Goal: Task Accomplishment & Management: Manage account settings

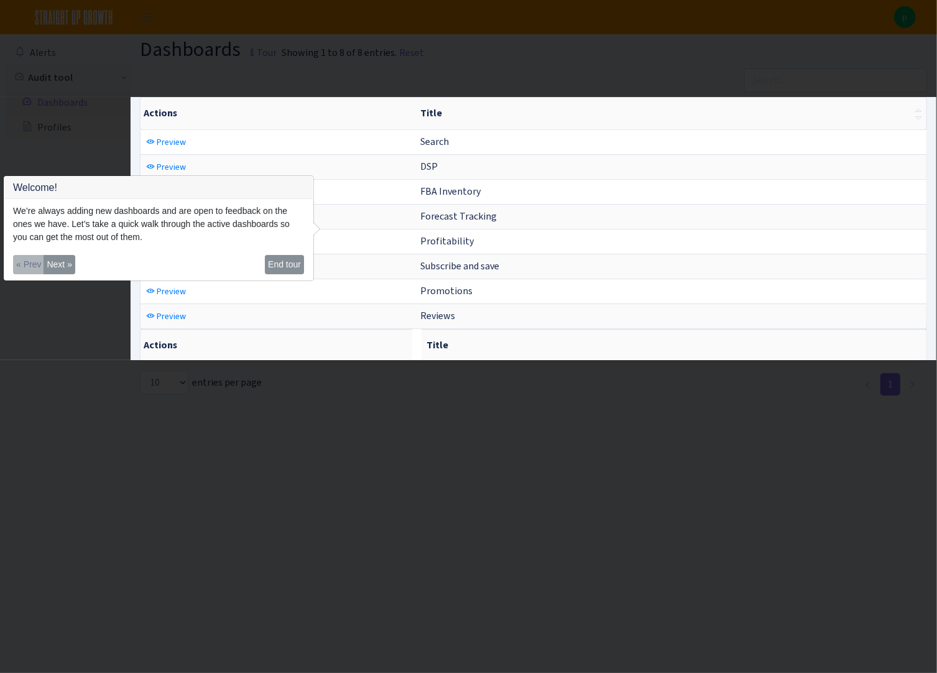
click at [532, 108] on th "Title" at bounding box center [670, 114] width 511 height 32
click at [51, 264] on button "Next »" at bounding box center [59, 264] width 31 height 19
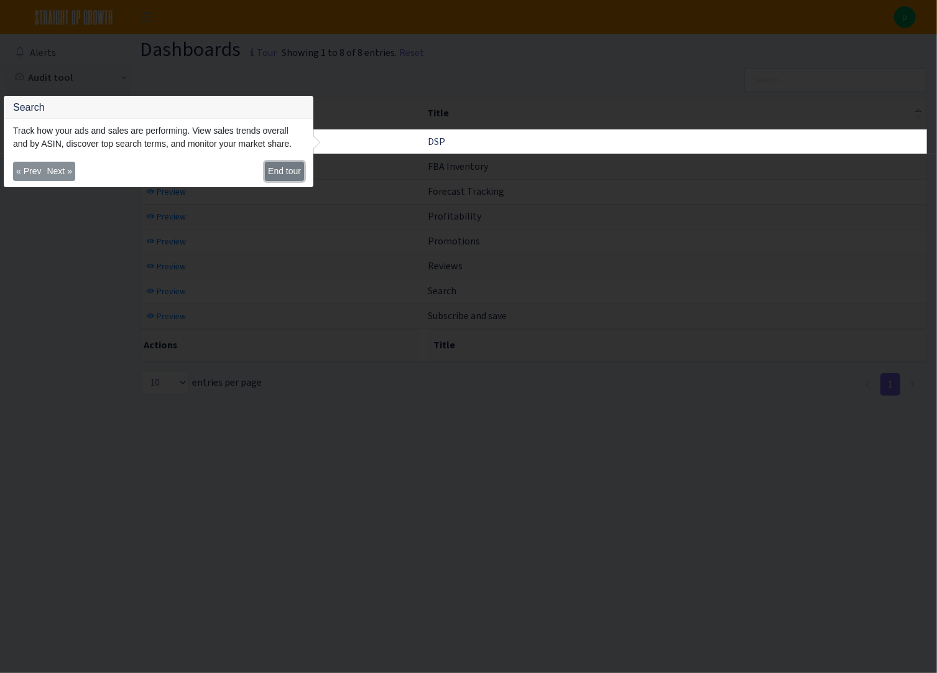
click at [282, 175] on button "End tour" at bounding box center [284, 171] width 39 height 19
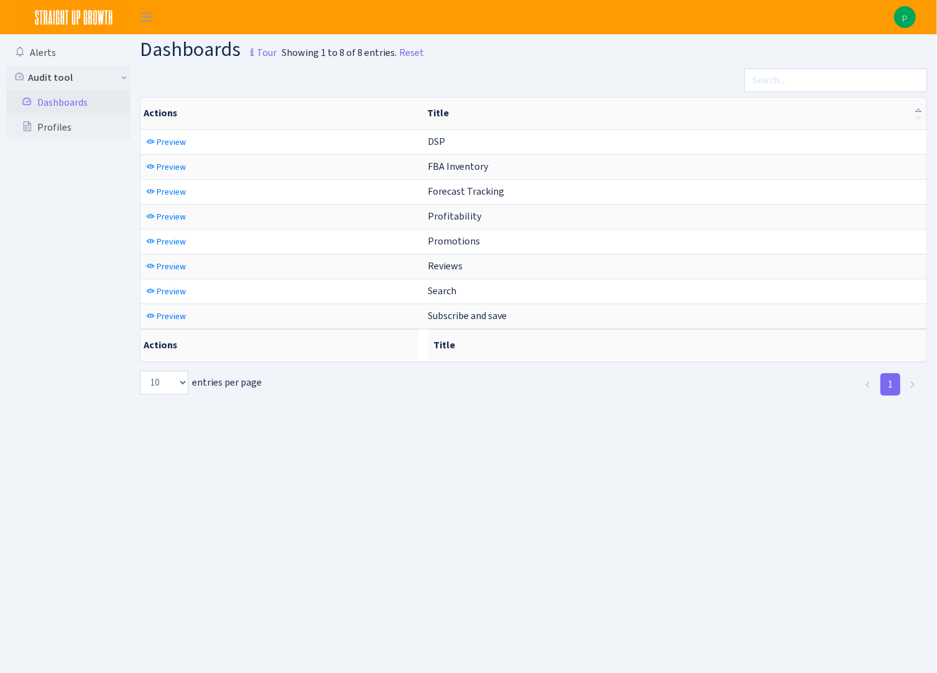
click at [63, 102] on link "Dashboards" at bounding box center [68, 102] width 124 height 25
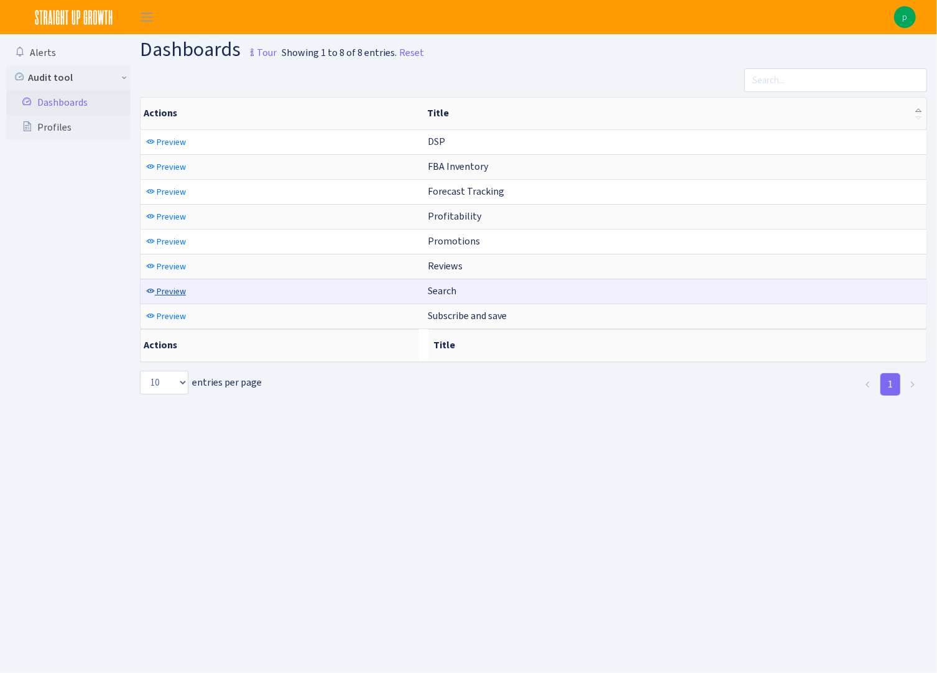
click at [167, 286] on span "Preview" at bounding box center [171, 291] width 29 height 12
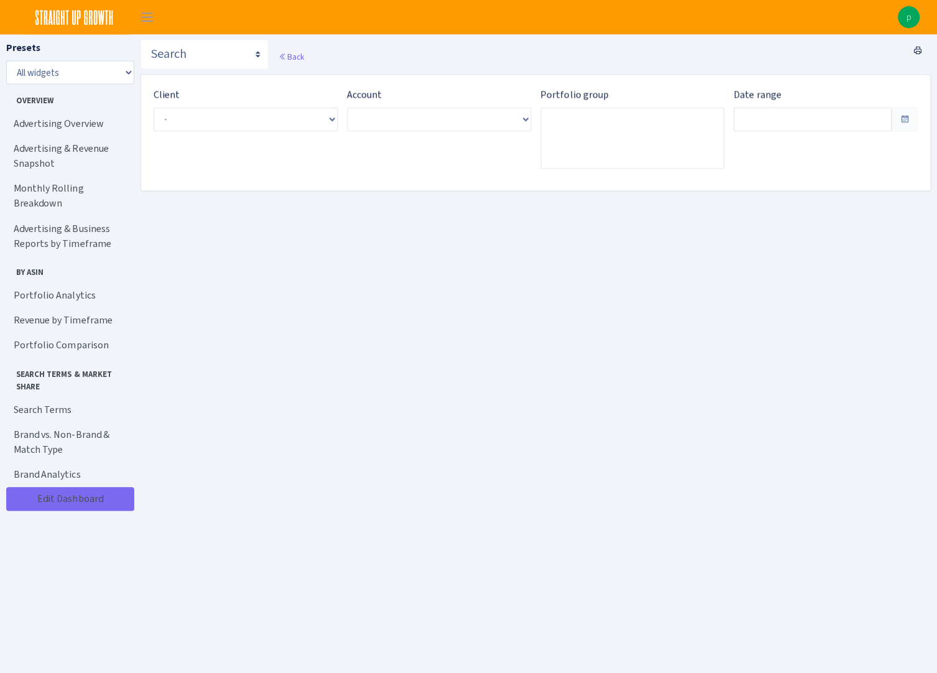
type input "Sep 5, 2025 - Oct 4, 2025"
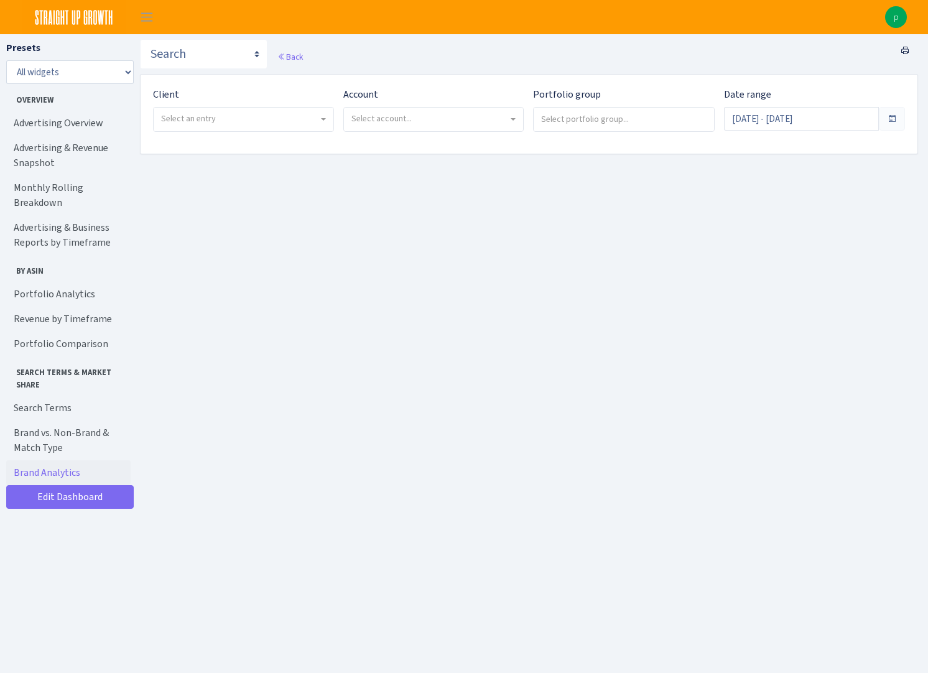
click at [289, 119] on span "Select an entry" at bounding box center [239, 119] width 157 height 12
select select "512"
select select
click at [391, 114] on span "Select account..." at bounding box center [381, 119] width 60 height 12
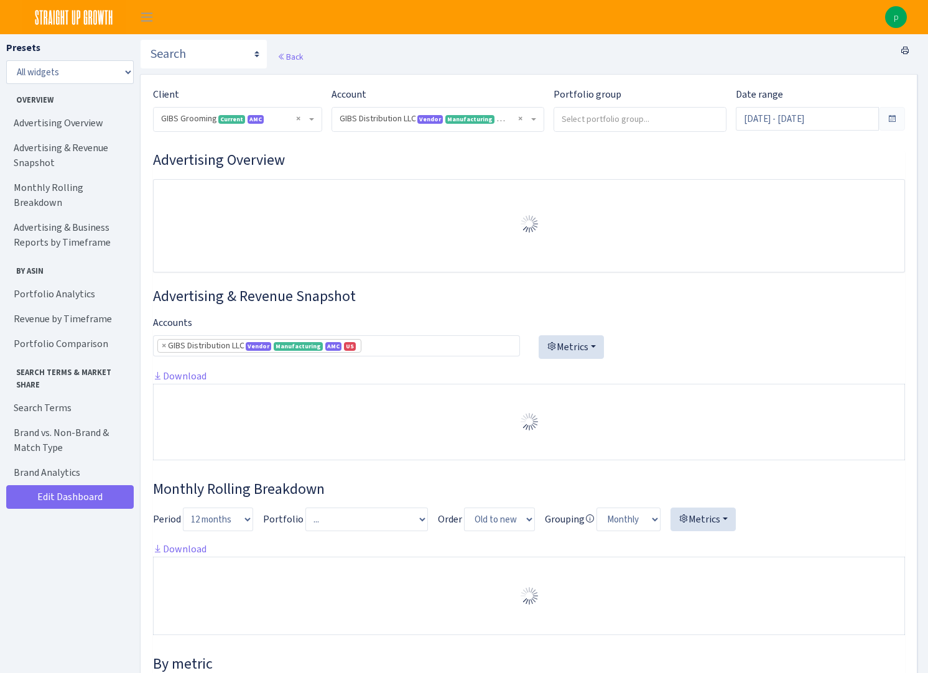
select select "219539911774608"
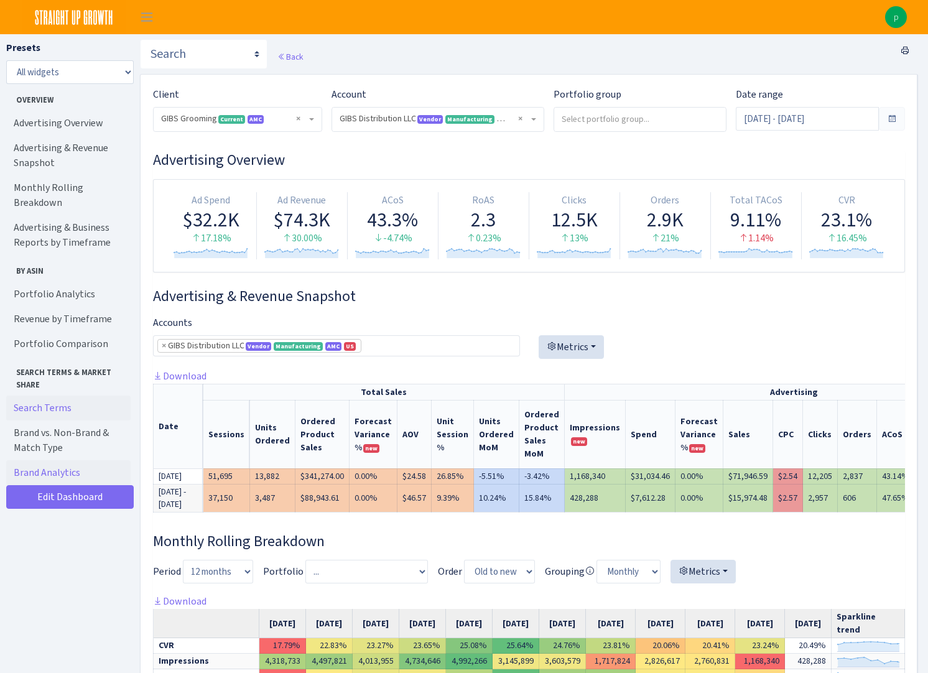
click at [60, 395] on link "Search Terms" at bounding box center [68, 407] width 124 height 25
click at [52, 123] on link "Advertising Overview" at bounding box center [68, 123] width 124 height 25
click at [57, 397] on link "Search Terms" at bounding box center [68, 407] width 124 height 25
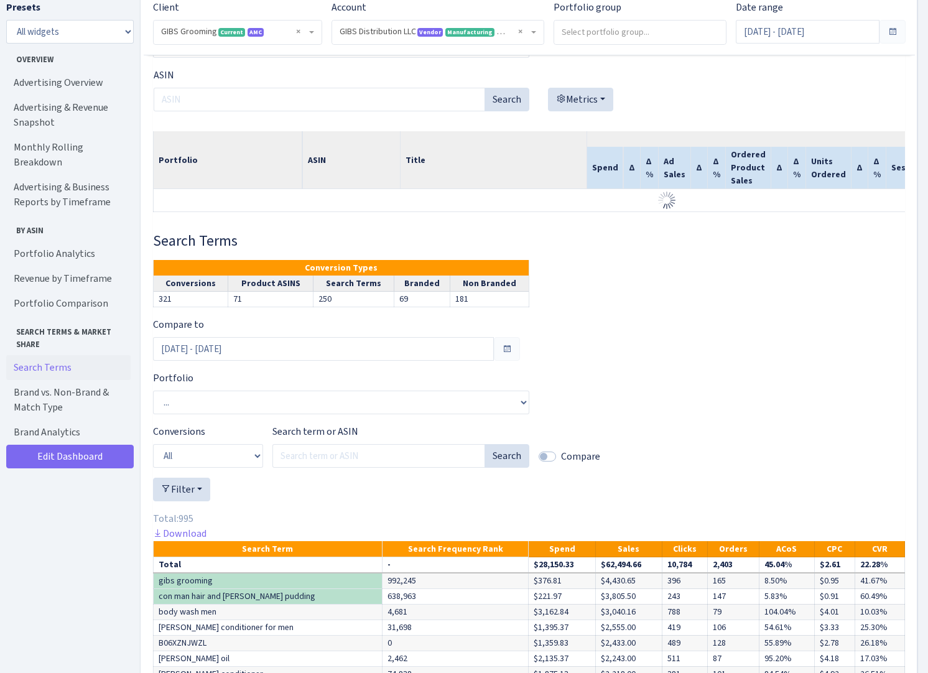
scroll to position [3679, 0]
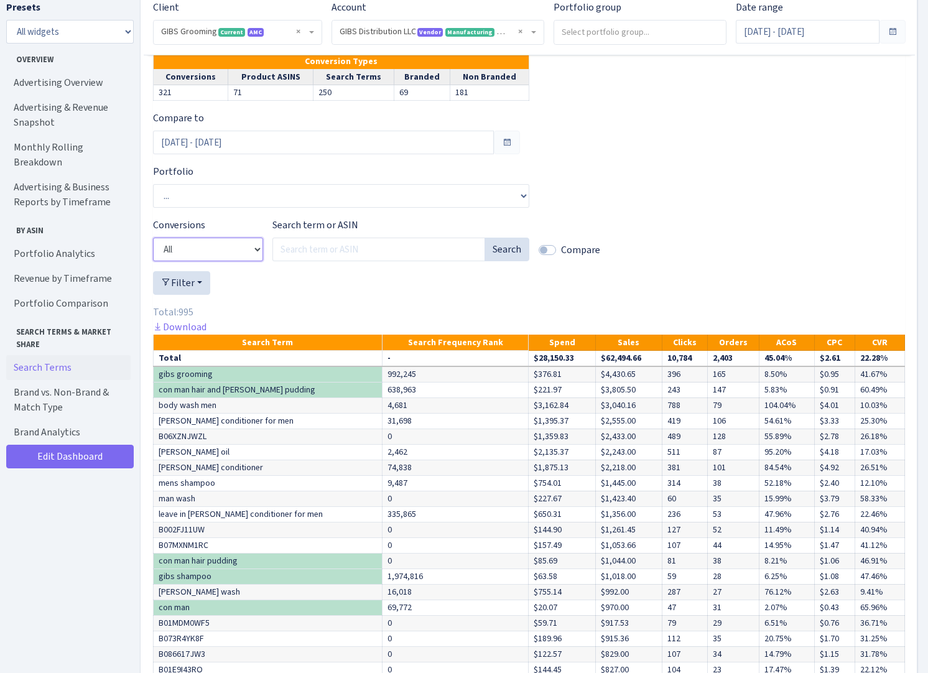
click at [180, 261] on select "All Product ASINs Search Terms Branded Non Branded" at bounding box center [208, 250] width 110 height 24
click at [282, 208] on select "... Archived GIBS 2023 GIBS 2023-1 GIBS Initial Budget GIBS PAT GIBS SB GIBS SP…" at bounding box center [341, 196] width 376 height 24
click at [677, 248] on div "Compare to Aug 9, 2025 - Sep 7, 2025 Portfolio ... Archived GIBS 2023 GIBS 2023…" at bounding box center [529, 450] width 752 height 678
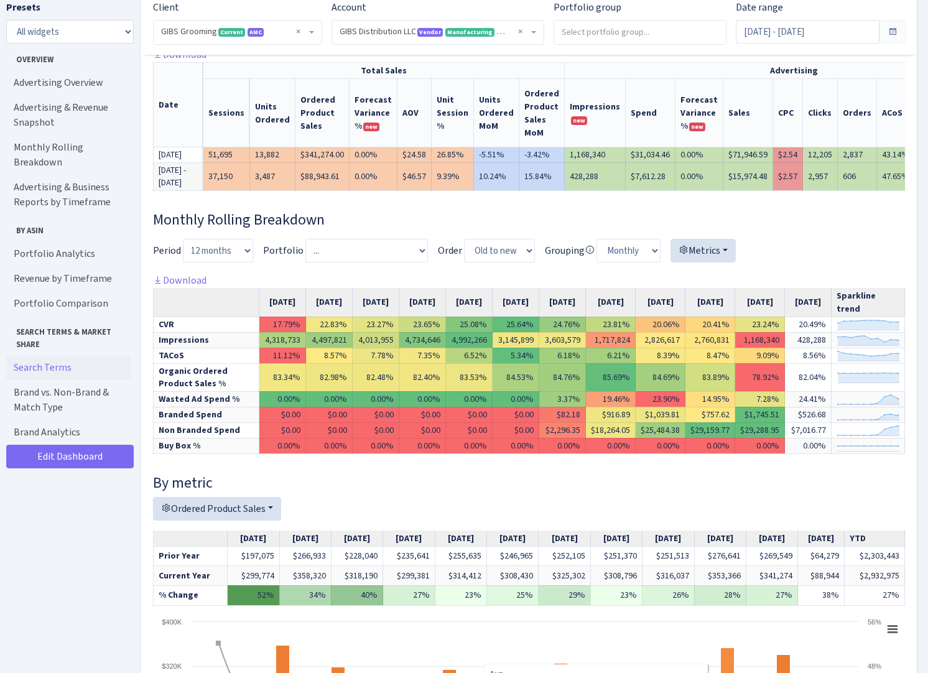
scroll to position [0, 0]
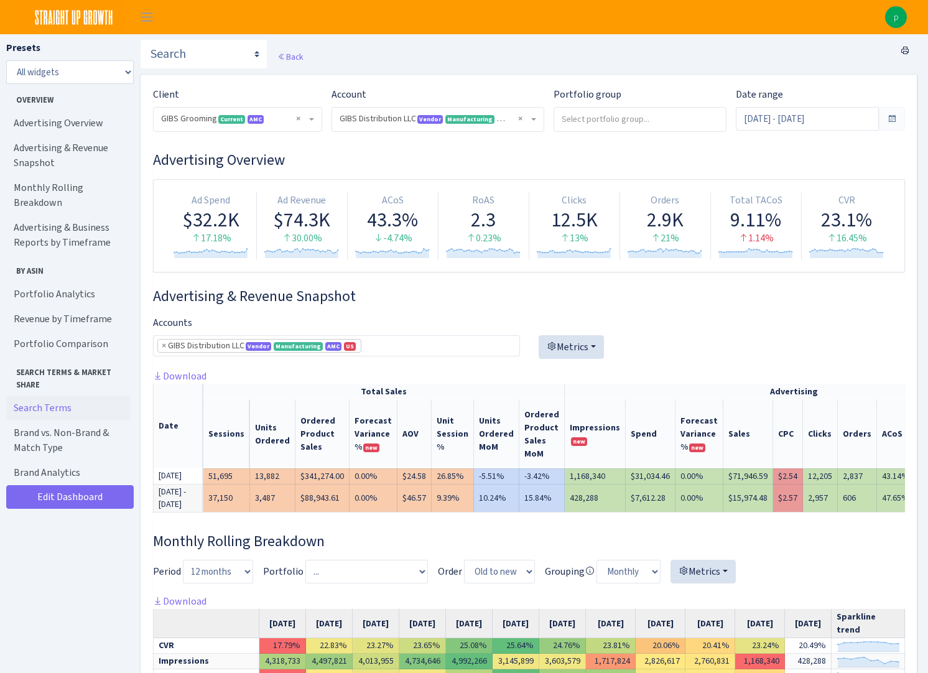
click at [894, 16] on img at bounding box center [896, 17] width 22 height 22
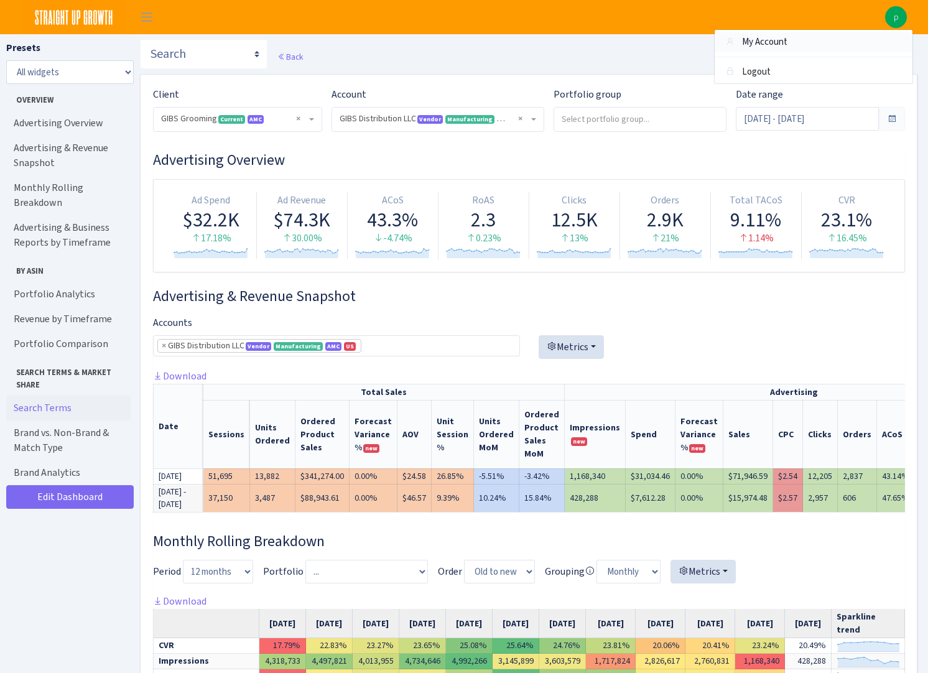
click at [752, 44] on link "My Account" at bounding box center [814, 41] width 198 height 19
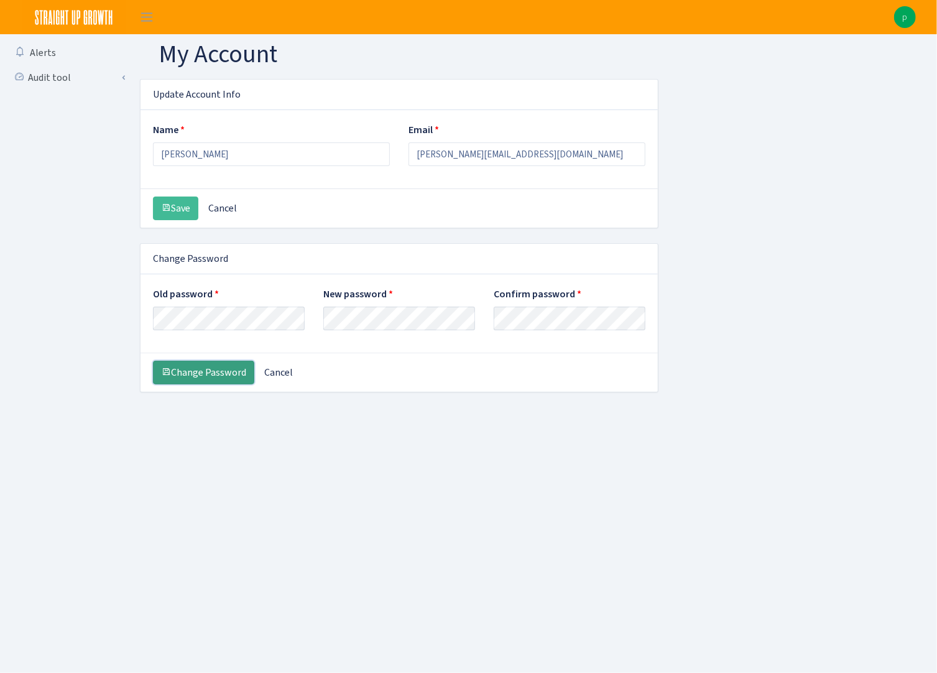
click at [201, 361] on button "Change Password" at bounding box center [203, 373] width 101 height 24
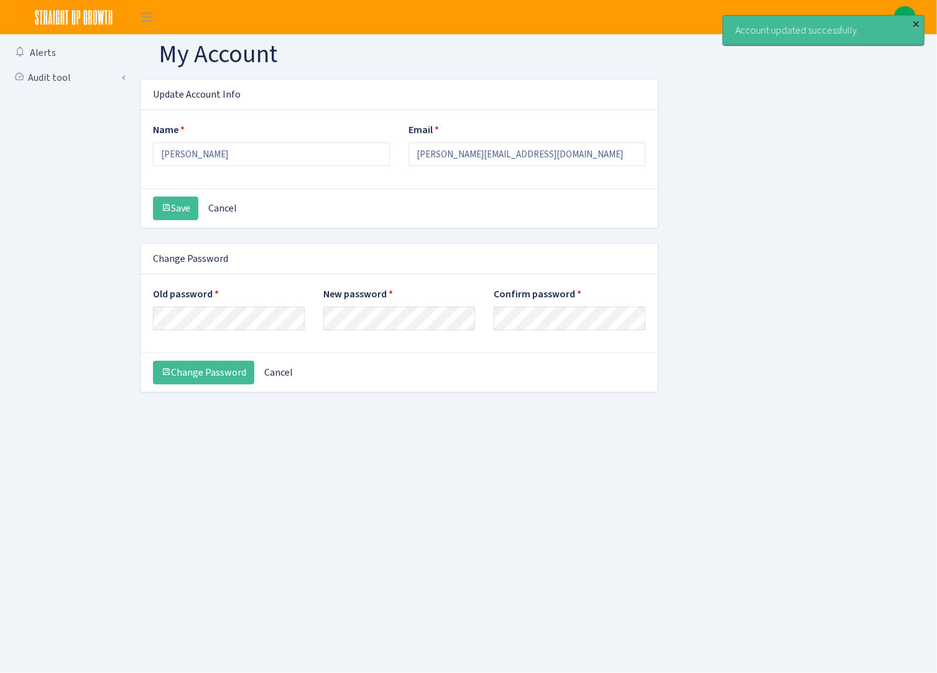
click at [914, 21] on div "×" at bounding box center [916, 23] width 12 height 12
